Goal: Contribute content: Add original content to the website for others to see

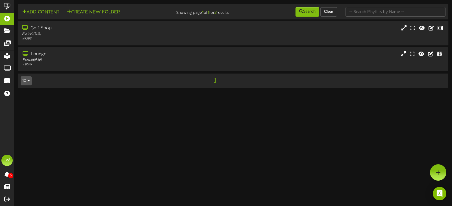
click at [82, 34] on div "Portrait ( 9:16 )" at bounding box center [107, 34] width 171 height 5
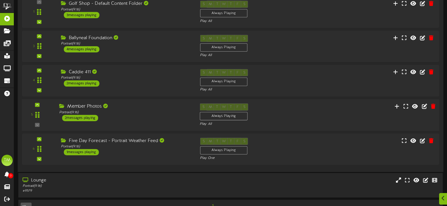
scroll to position [85, 0]
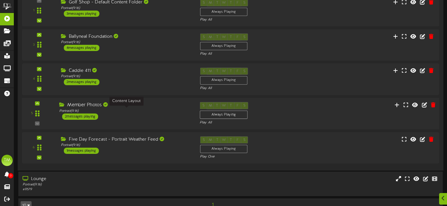
click at [120, 110] on div "Portrait ( 9:16 )" at bounding box center [125, 111] width 132 height 5
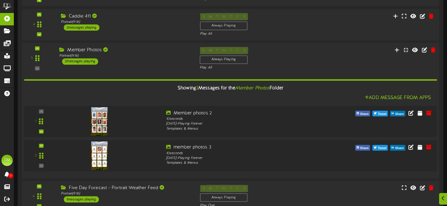
scroll to position [141, 0]
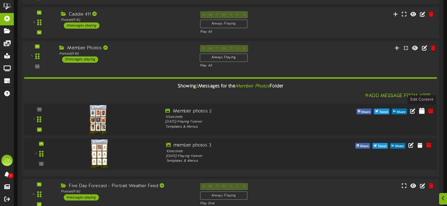
click at [423, 109] on icon at bounding box center [422, 111] width 6 height 6
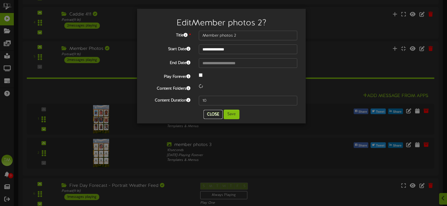
click at [215, 115] on button "Close" at bounding box center [213, 114] width 19 height 9
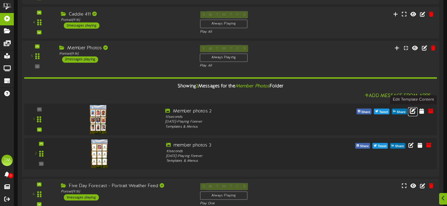
click at [411, 113] on icon at bounding box center [413, 111] width 6 height 6
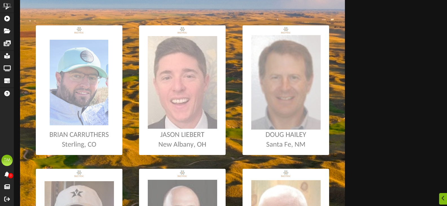
scroll to position [113, 0]
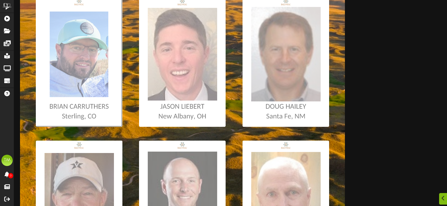
type input "**********"
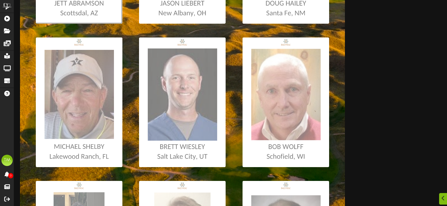
scroll to position [226, 0]
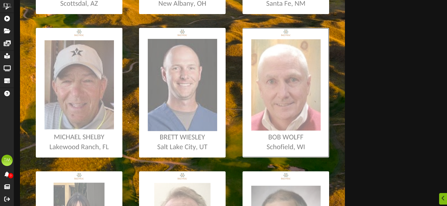
click at [259, 87] on input "file" at bounding box center [3, 93] width 653 height 130
type input "**********"
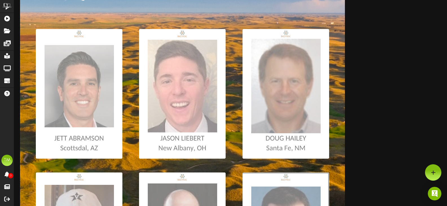
scroll to position [18, 0]
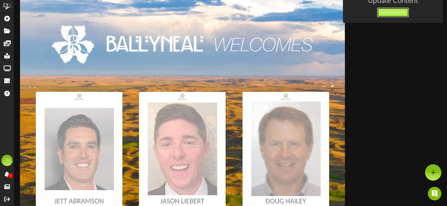
click at [382, 16] on button "Save Content" at bounding box center [393, 13] width 32 height 10
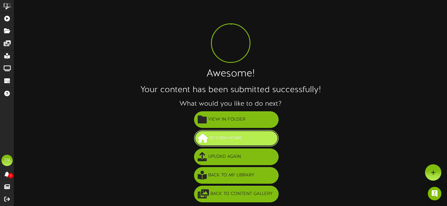
click at [246, 136] on button "Return Home" at bounding box center [236, 138] width 85 height 17
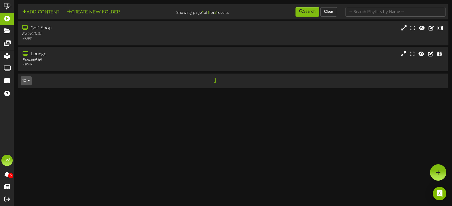
click at [52, 33] on div "Portrait ( 9:16 )" at bounding box center [107, 34] width 171 height 5
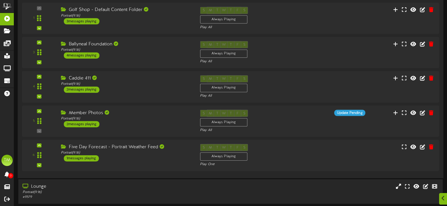
scroll to position [85, 0]
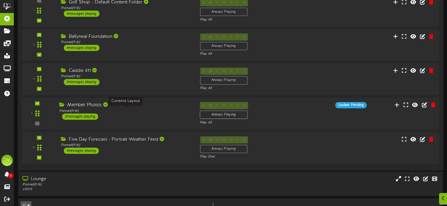
click at [132, 112] on div "Portrait ( 9:16 )" at bounding box center [125, 111] width 132 height 5
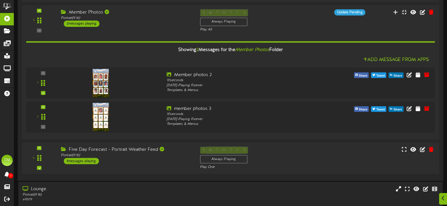
scroll to position [200, 0]
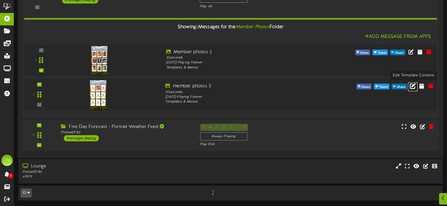
click at [411, 88] on icon at bounding box center [413, 86] width 6 height 6
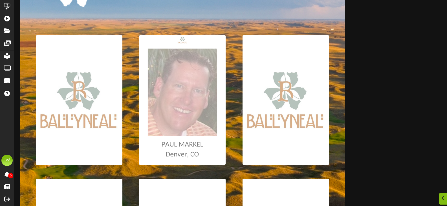
scroll to position [85, 0]
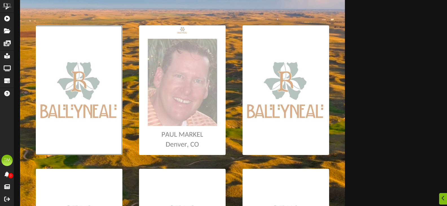
type input "**********"
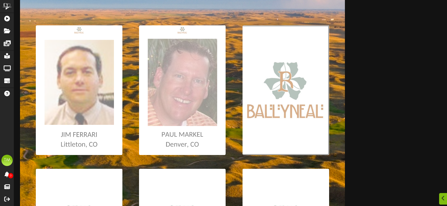
click at [284, 85] on input "file" at bounding box center [3, 90] width 653 height 130
type input "**********"
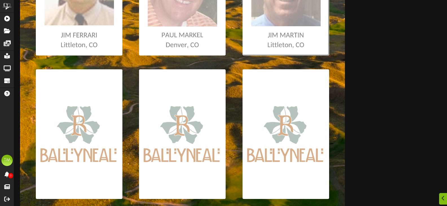
scroll to position [198, 0]
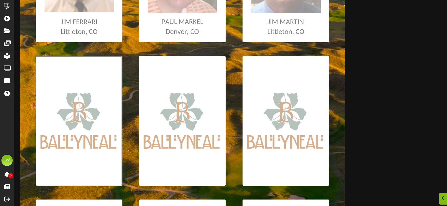
type input "**********"
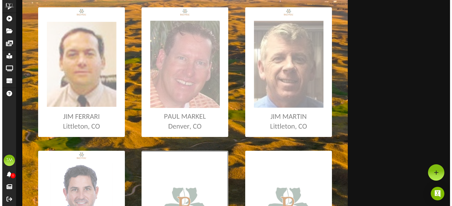
scroll to position [0, 0]
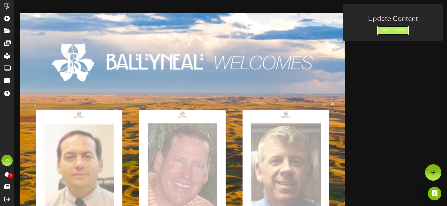
click at [390, 33] on button "Save Content" at bounding box center [393, 31] width 32 height 10
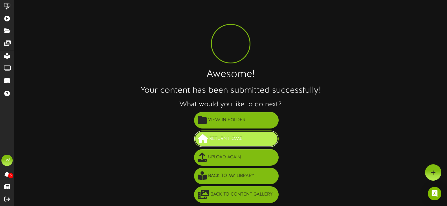
click at [242, 134] on button "Return Home" at bounding box center [236, 139] width 85 height 17
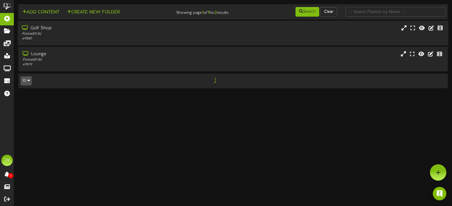
click at [54, 30] on div "Golf Shop" at bounding box center [107, 28] width 171 height 6
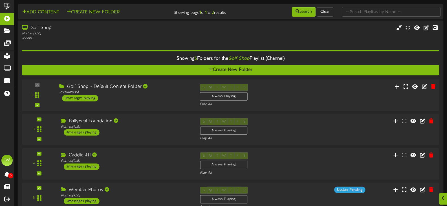
scroll to position [56, 0]
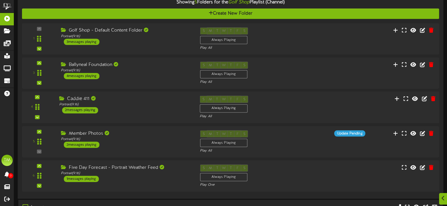
click at [127, 99] on div "Caddie 411" at bounding box center [125, 99] width 132 height 6
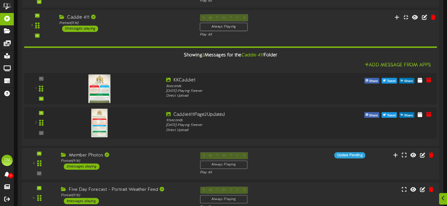
scroll to position [85, 0]
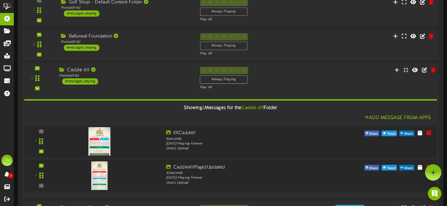
click at [130, 83] on div "Caddie 411 Portrait ( 9:16 ) 2 messages playing" at bounding box center [125, 76] width 141 height 18
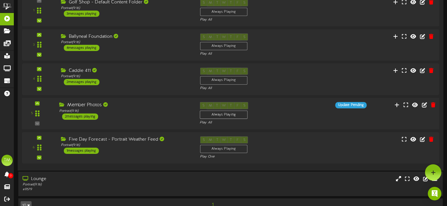
click at [135, 121] on div "5 ( 9:16" at bounding box center [231, 113] width 422 height 23
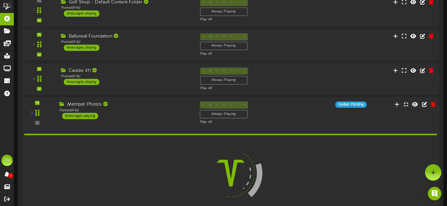
click at [135, 121] on div "5 ( 9:16" at bounding box center [231, 113] width 422 height 23
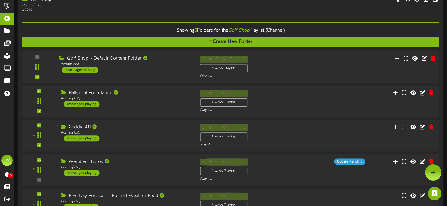
click at [132, 69] on div "Golf Shop - Default Content Folder Portrait ( 9:16 ) 3 messages playing" at bounding box center [125, 65] width 141 height 18
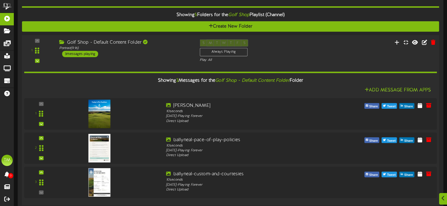
scroll to position [84, 0]
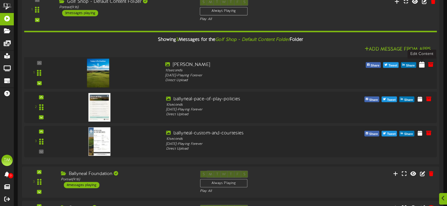
click at [421, 67] on icon at bounding box center [422, 64] width 6 height 6
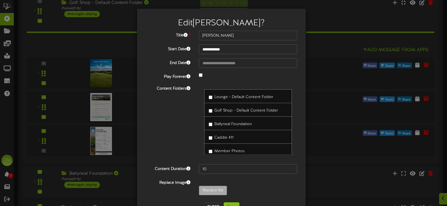
click at [218, 128] on div "Ballyneal Foundation" at bounding box center [248, 124] width 88 height 14
type input "**********"
type input "PinB"
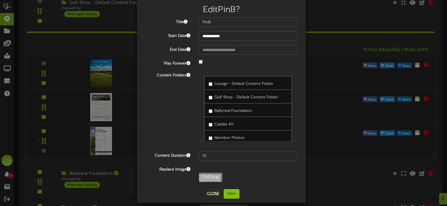
scroll to position [19, 0]
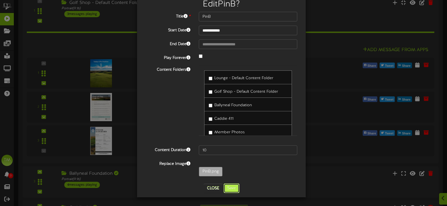
click at [235, 187] on button "Save" at bounding box center [232, 189] width 16 height 10
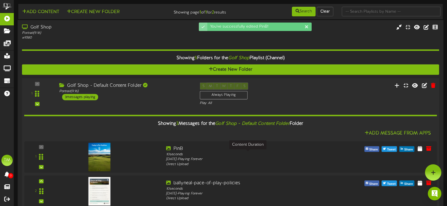
scroll to position [0, 0]
